Goal: Task Accomplishment & Management: Use online tool/utility

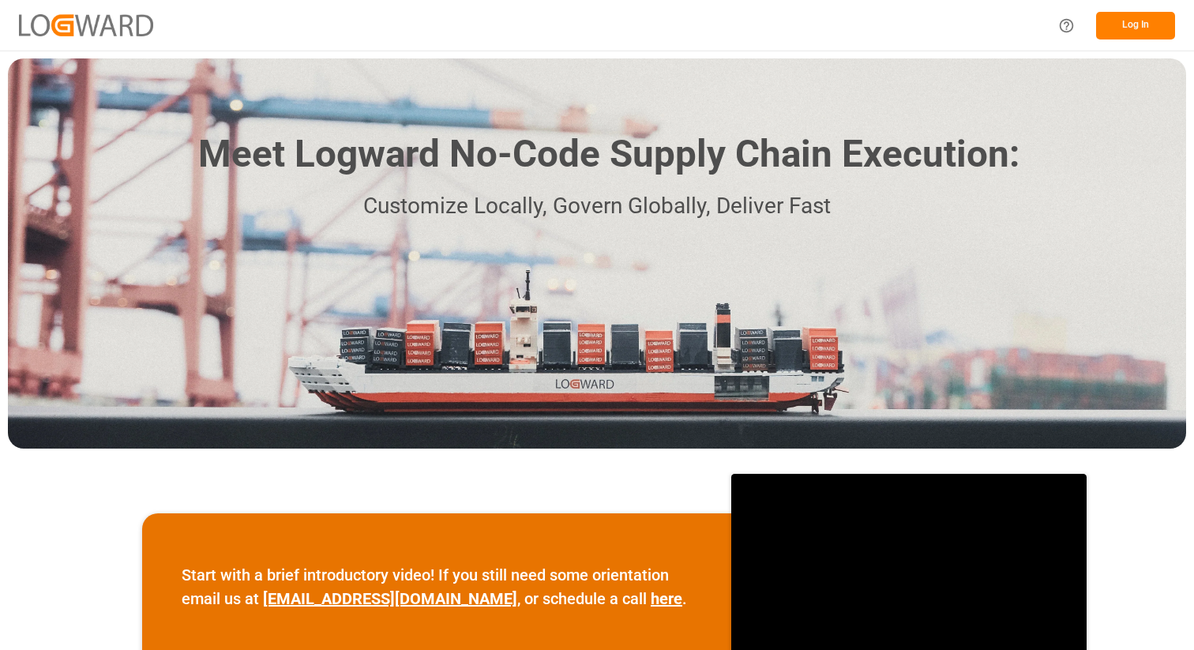
click at [1135, 17] on button "Log In" at bounding box center [1135, 26] width 79 height 28
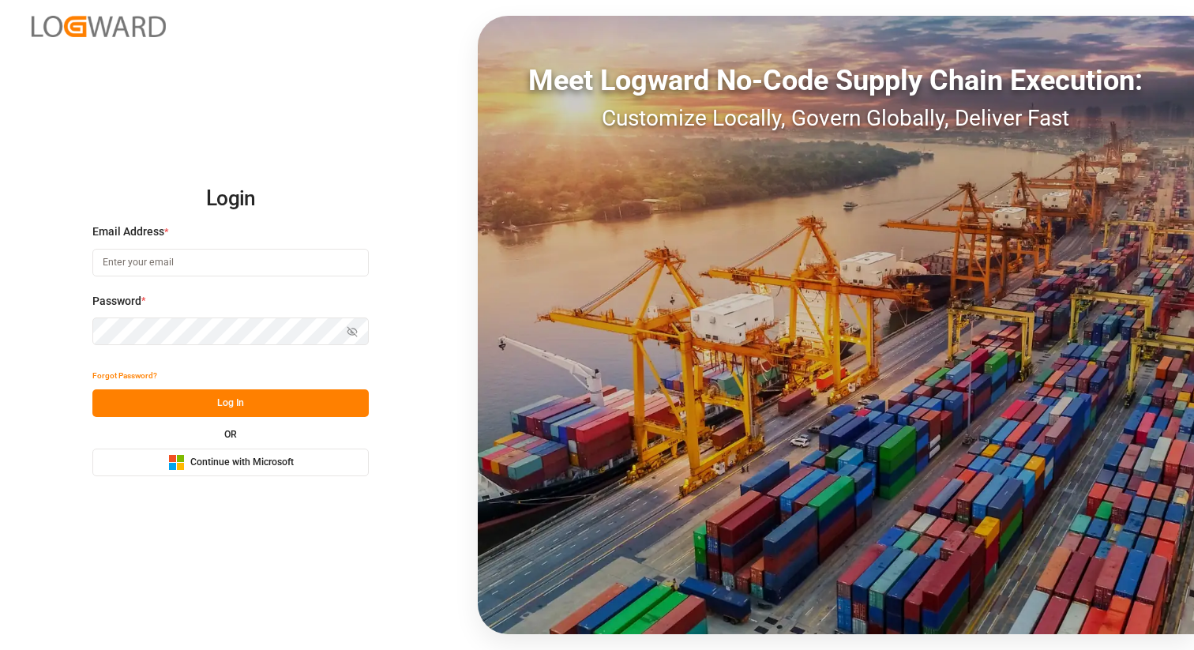
click at [226, 460] on span "Continue with Microsoft" at bounding box center [241, 463] width 103 height 14
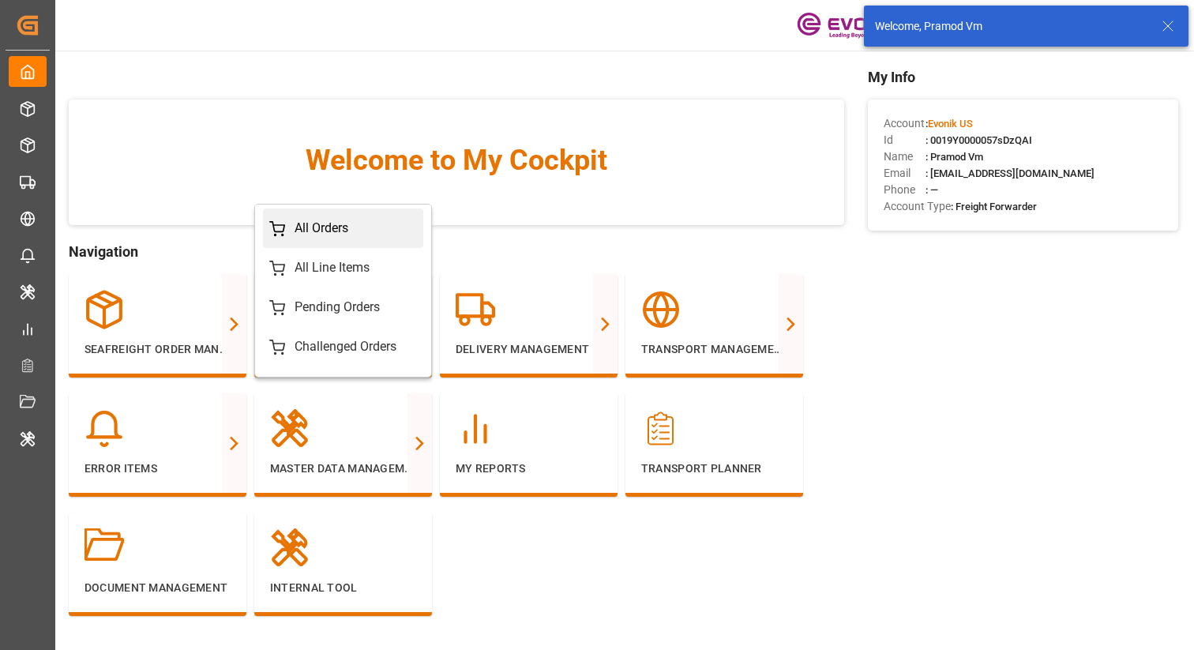
click at [333, 225] on div "All Orders" at bounding box center [322, 228] width 54 height 19
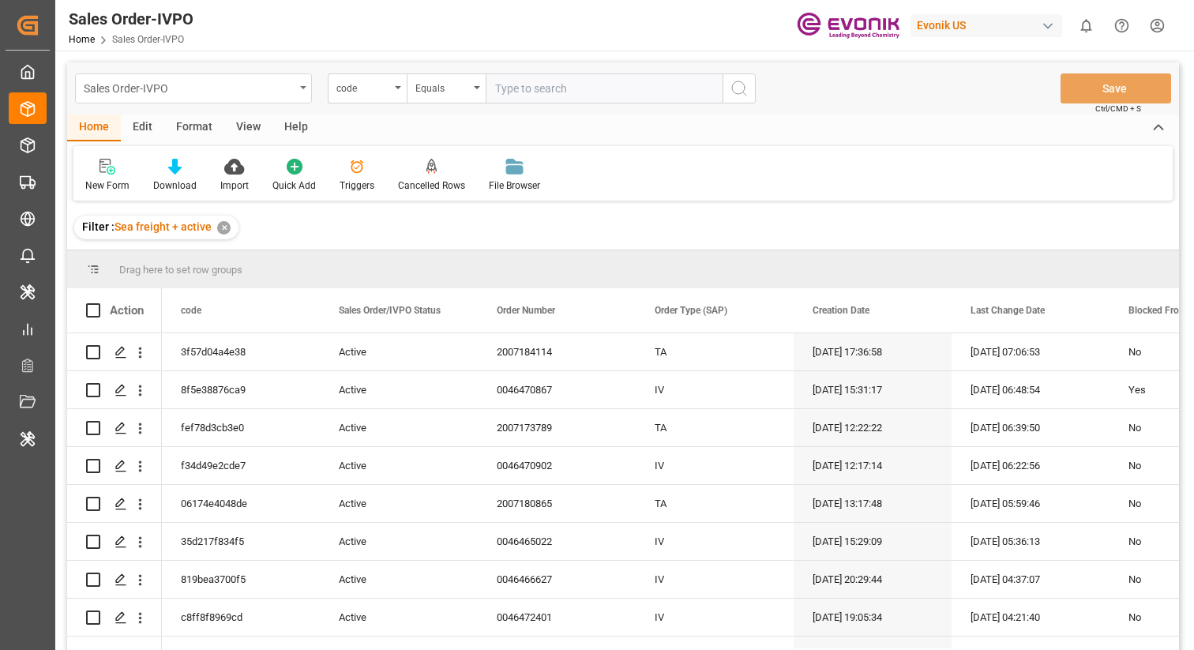
click at [287, 81] on div "Sales Order-IVPO" at bounding box center [189, 87] width 211 height 20
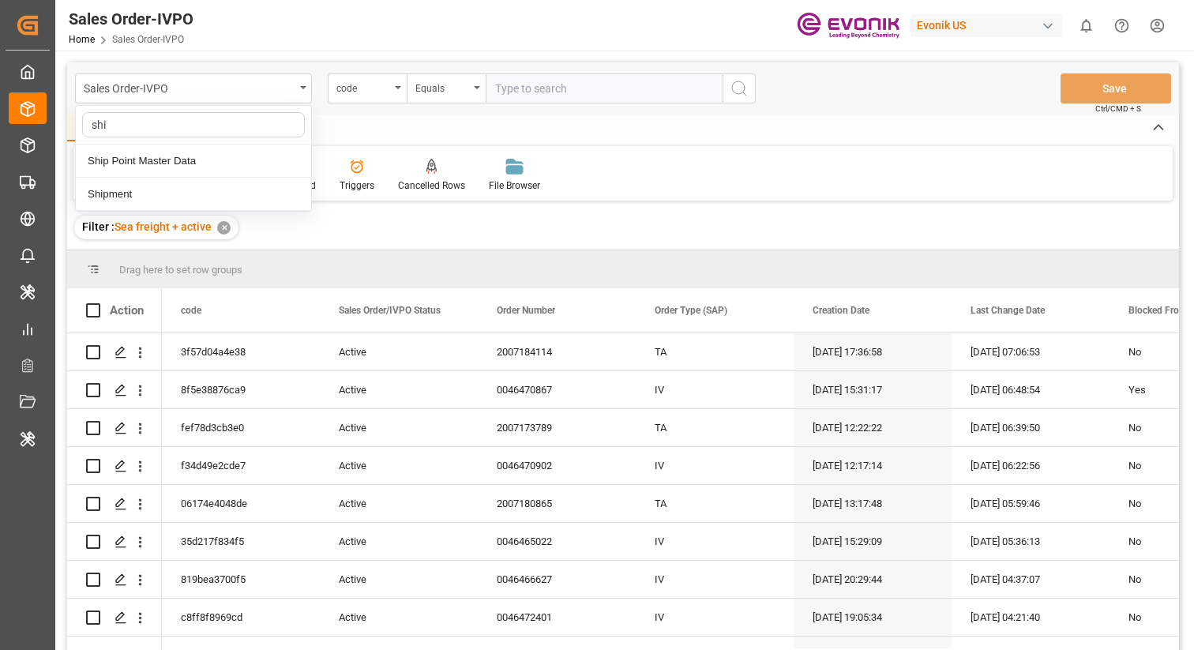
type input "ship"
click at [182, 194] on div "Shipment" at bounding box center [193, 194] width 235 height 33
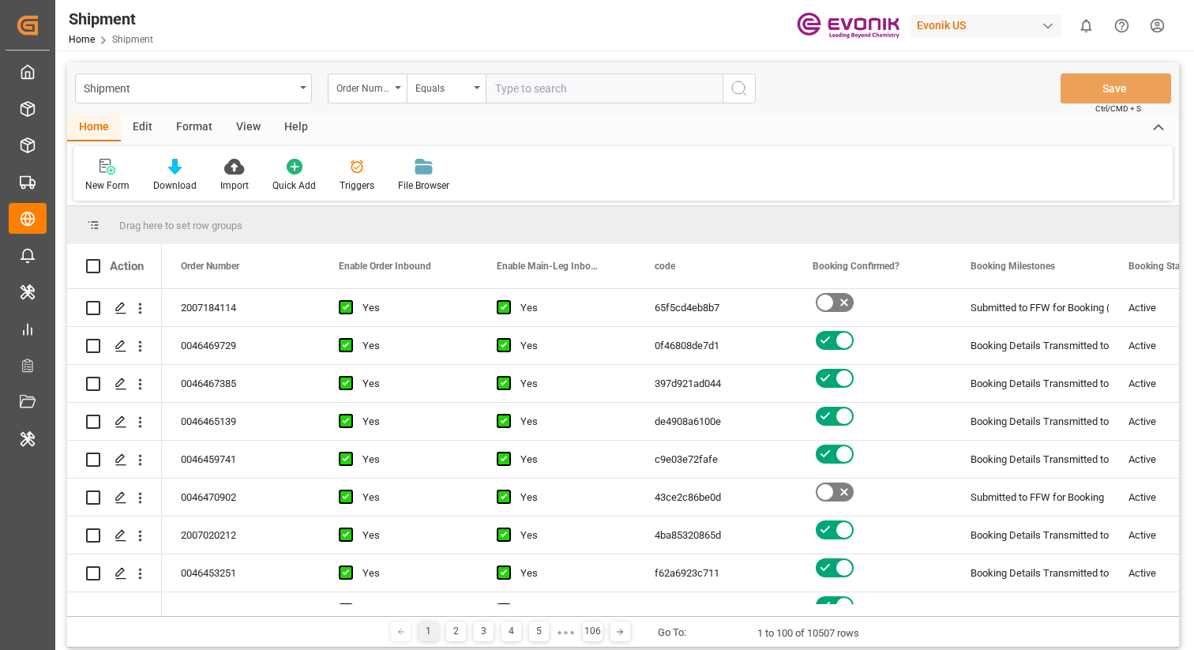
click at [137, 126] on div "Edit" at bounding box center [142, 128] width 43 height 27
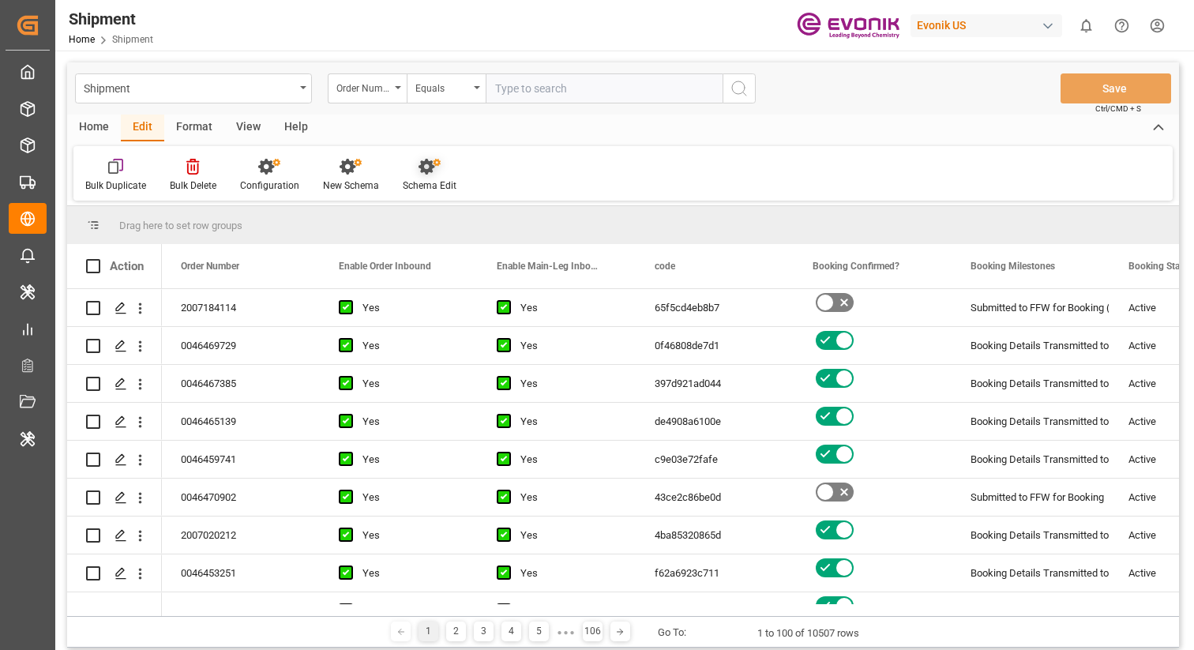
click at [423, 175] on div "Schema Edit" at bounding box center [429, 175] width 77 height 35
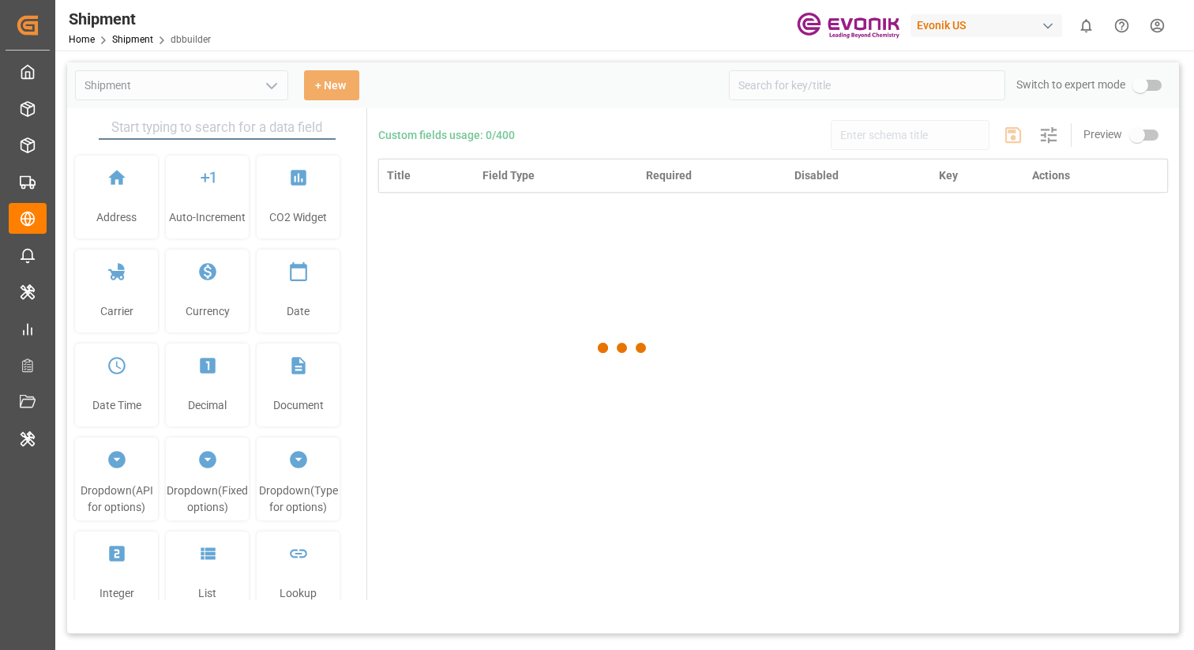
type input "Shipment"
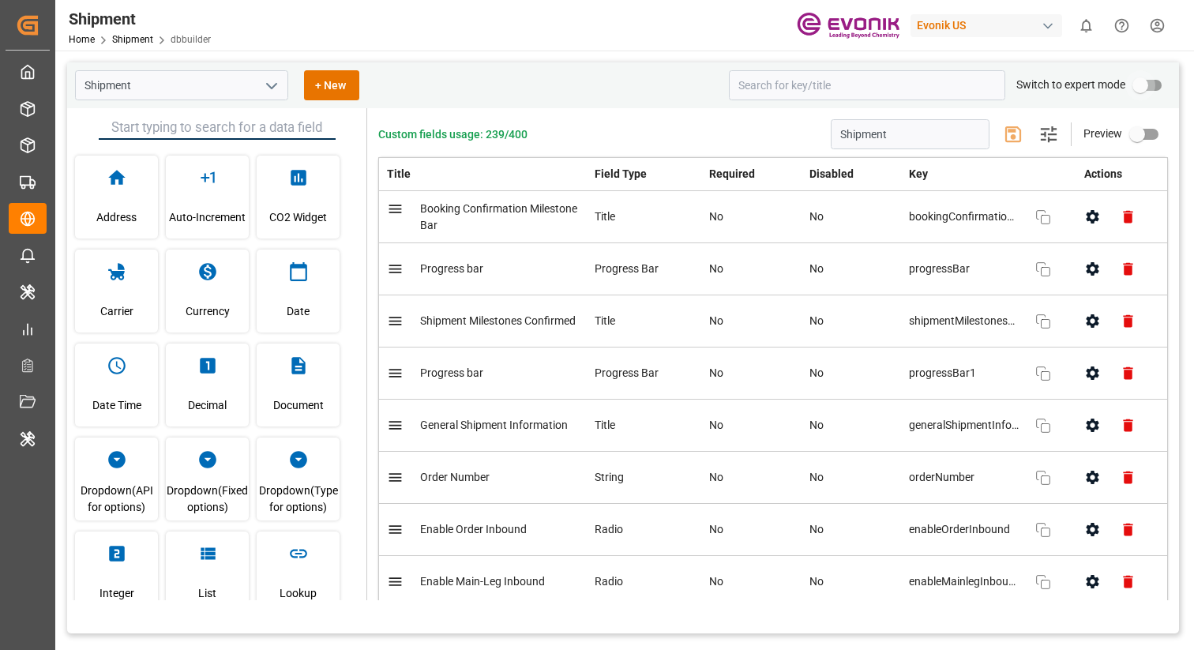
click at [1145, 92] on input "primary checkbox" at bounding box center [1140, 85] width 90 height 30
checkbox input "true"
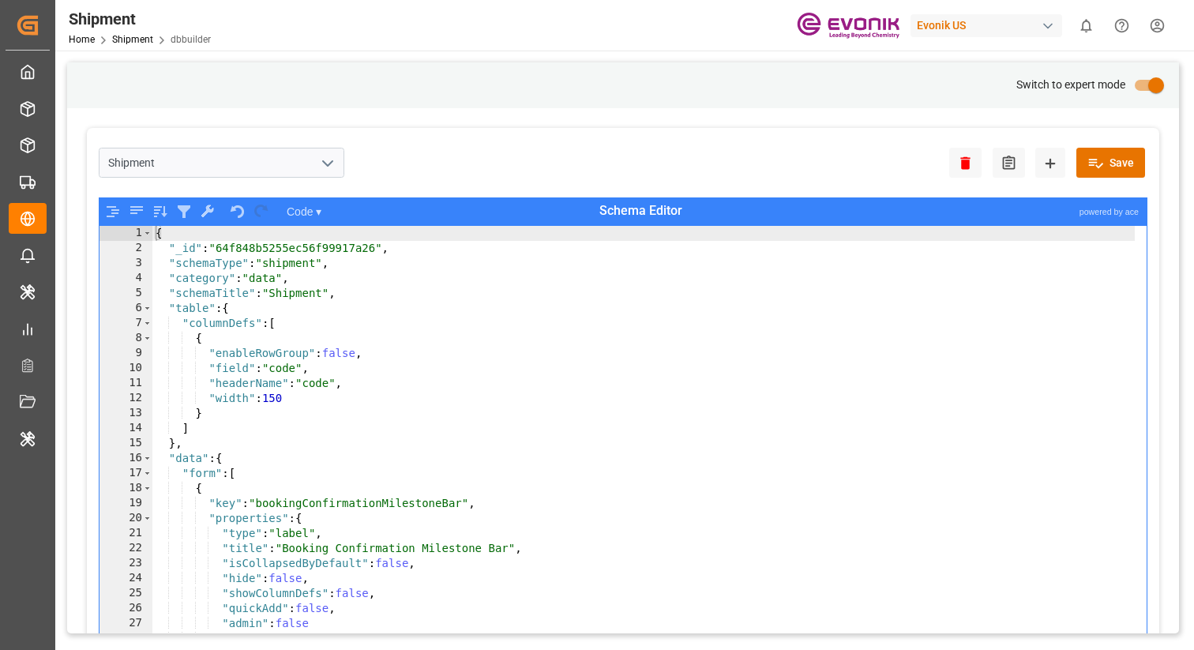
type textarea ""enableRowGroup": false,"
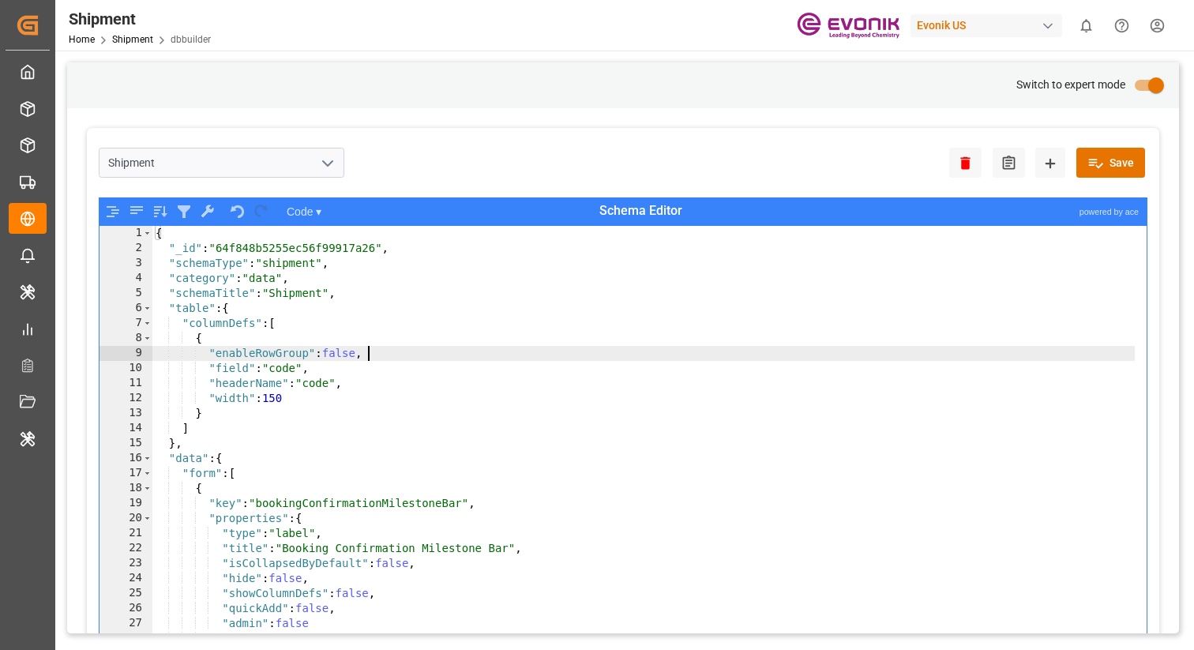
click at [750, 350] on div "{ "_id" : "64f848b5255ec56f99917a26" , "schemaType" : "shipment" , "category" :…" at bounding box center [643, 463] width 983 height 475
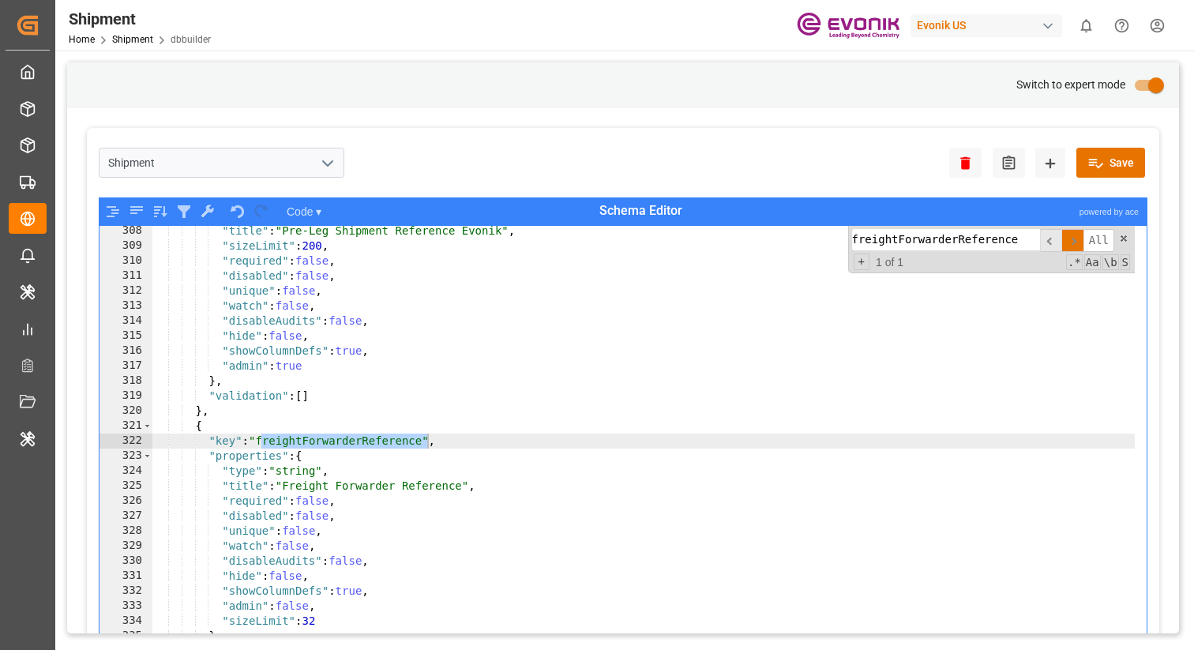
scroll to position [1421, 0]
type input "freightForwarderReference"
click at [329, 167] on icon "open menu" at bounding box center [327, 163] width 19 height 19
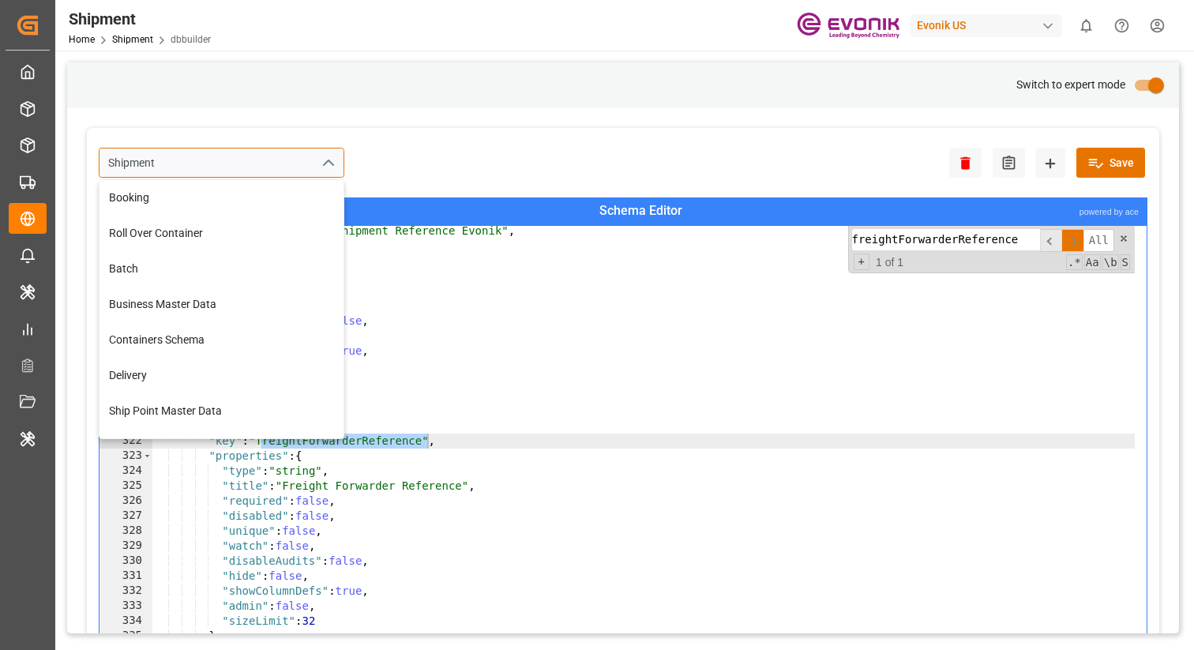
click at [145, 165] on input "Shipment" at bounding box center [222, 163] width 246 height 30
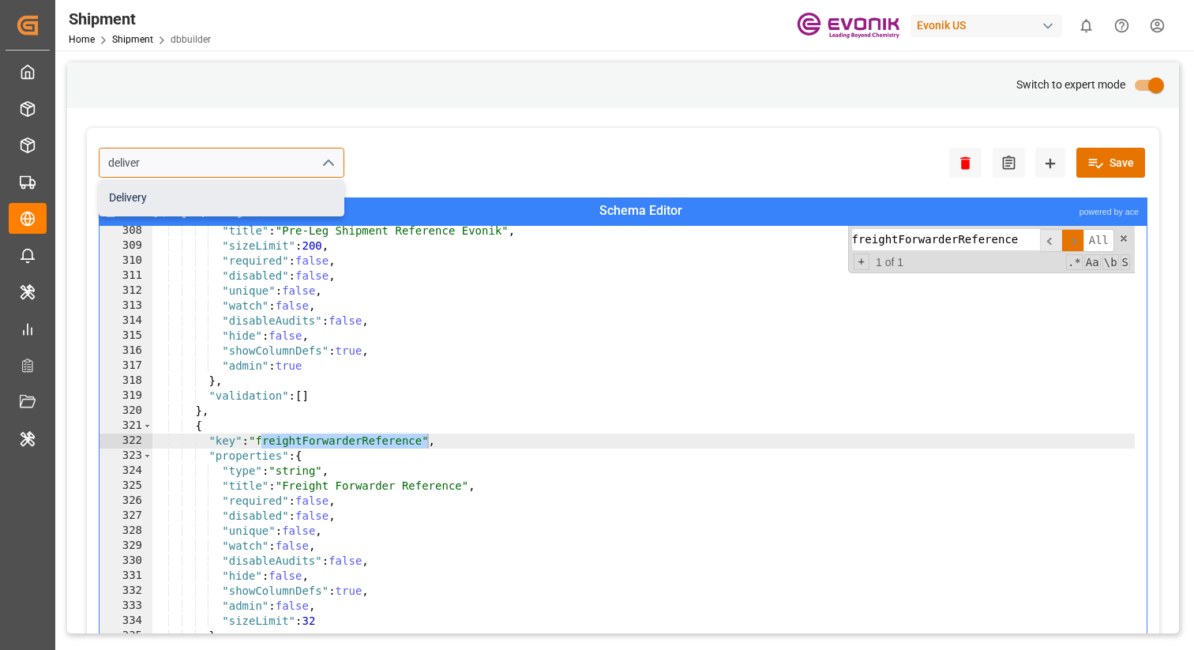
click at [234, 197] on div "Delivery" at bounding box center [222, 198] width 244 height 36
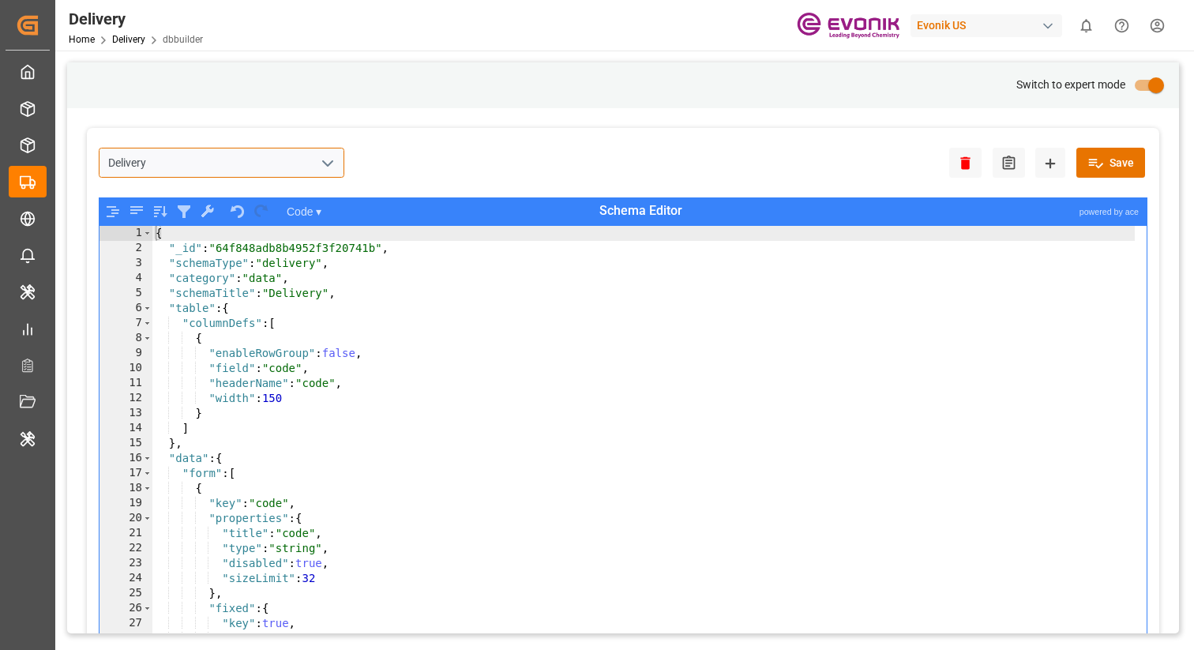
type input "Delivery"
type textarea ""field": "code","
click at [514, 372] on div "{ "_id" : "64f848adb8b4952f3f20741b" , "schemaType" : "delivery" , "category" :…" at bounding box center [643, 463] width 983 height 475
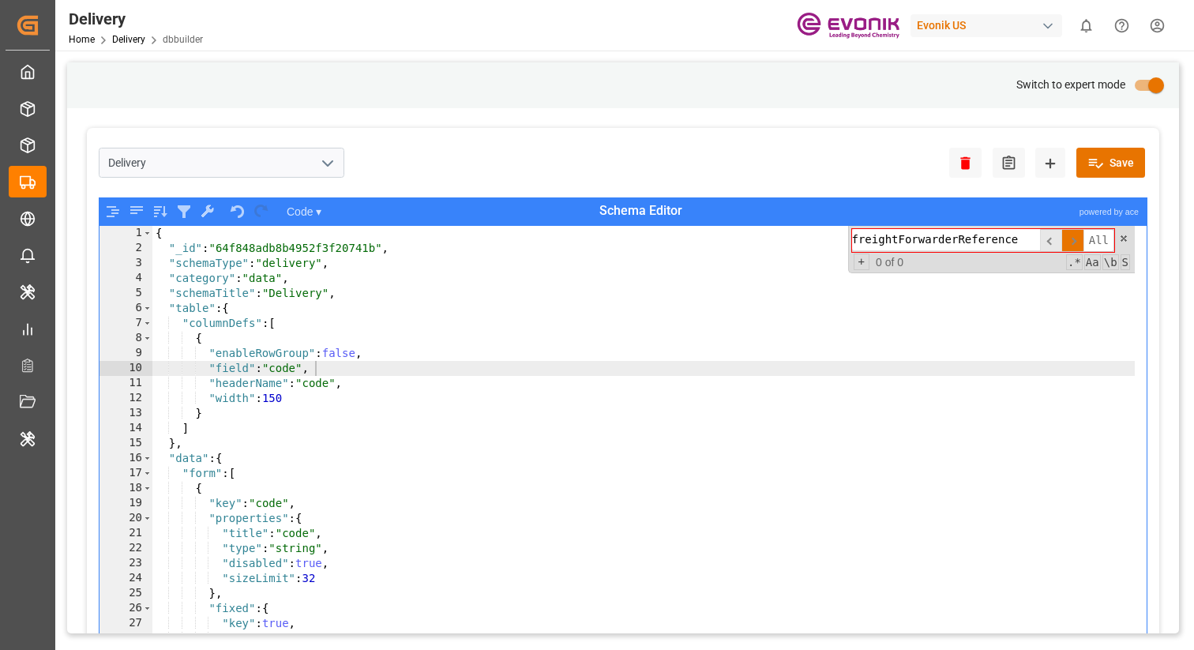
type input "freightForwarderReference"
